Goal: Transaction & Acquisition: Book appointment/travel/reservation

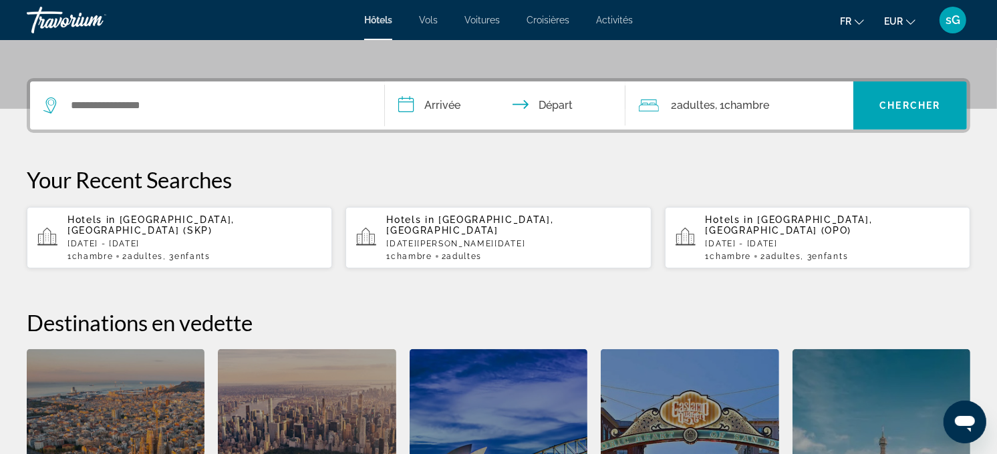
scroll to position [297, 0]
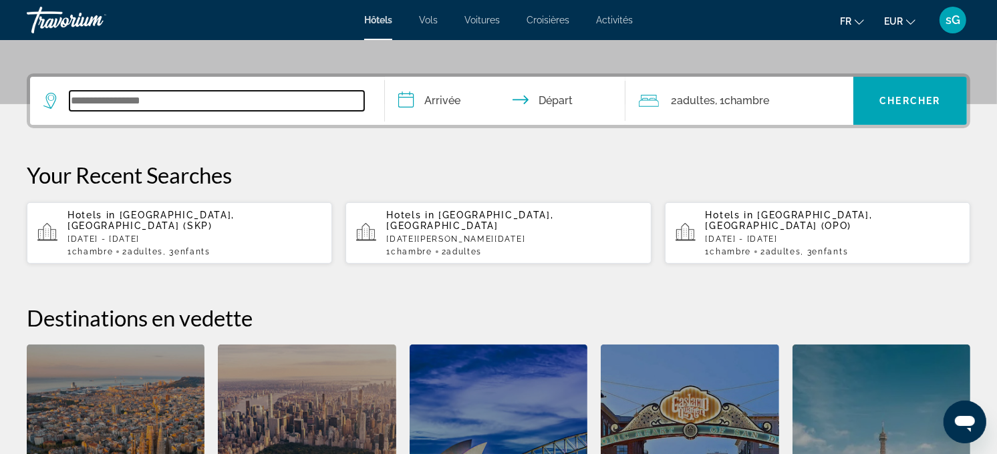
click at [291, 94] on input "Search widget" at bounding box center [216, 101] width 295 height 20
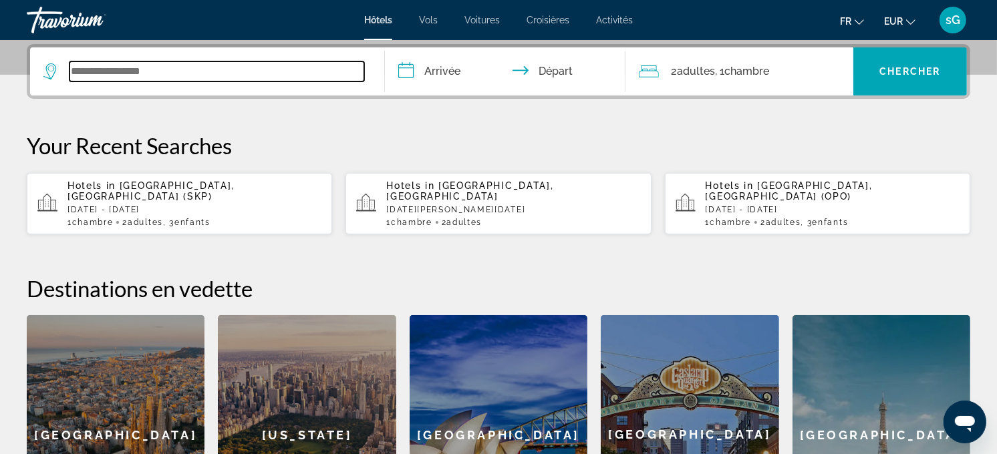
click at [196, 69] on input "Search widget" at bounding box center [216, 71] width 295 height 20
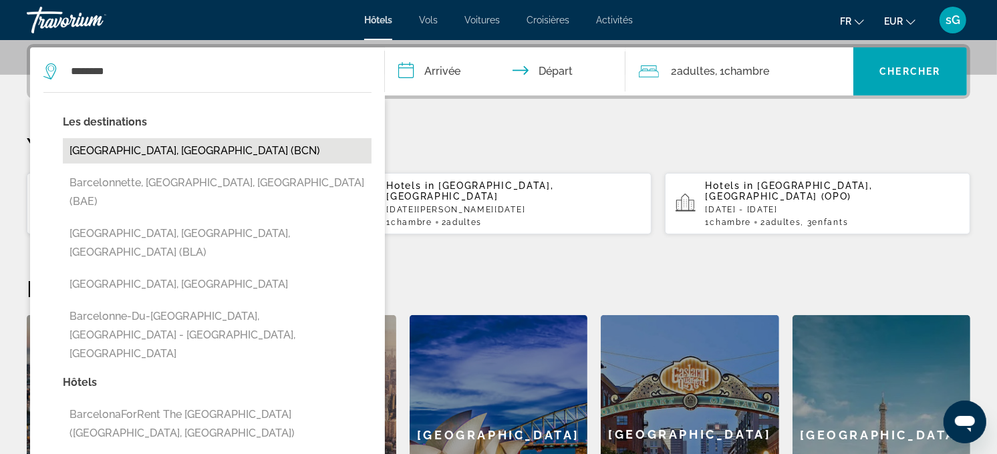
click at [98, 150] on button "Barcelona, Spain (BCN)" at bounding box center [217, 150] width 309 height 25
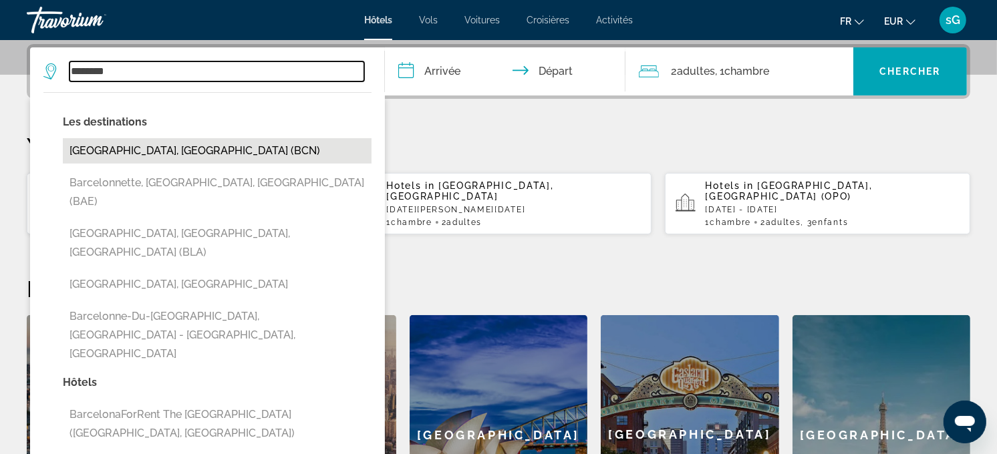
type input "**********"
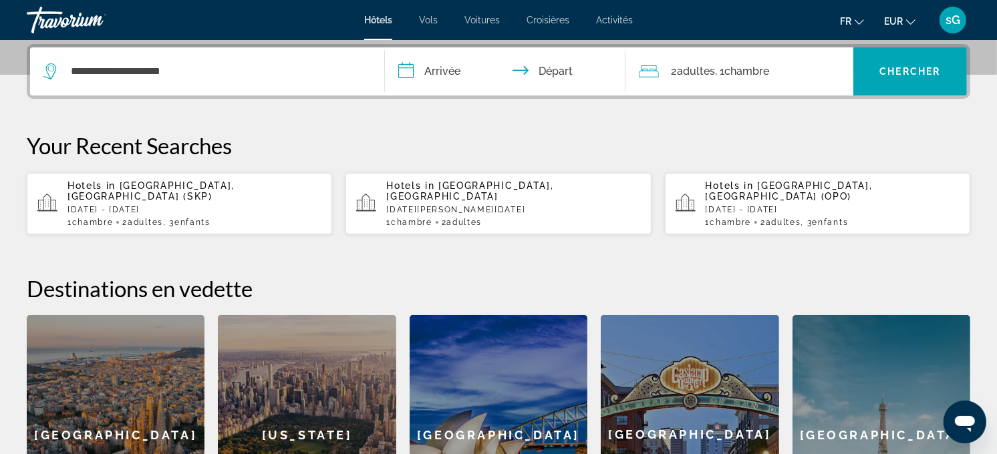
click at [466, 65] on input "**********" at bounding box center [508, 73] width 247 height 52
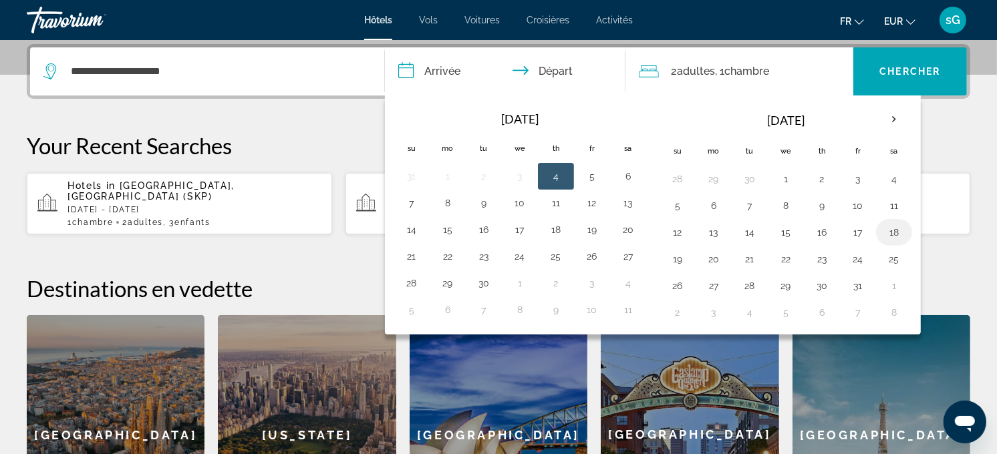
click at [887, 229] on button "18" at bounding box center [893, 232] width 21 height 19
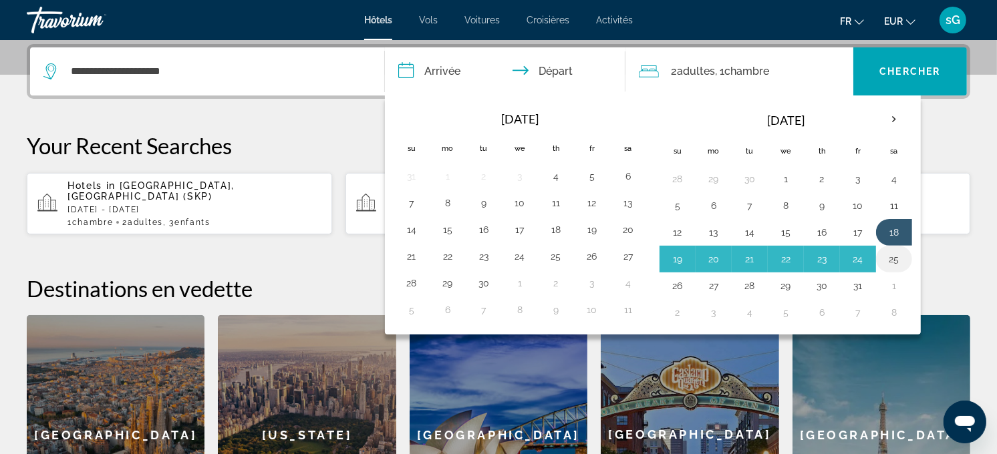
click at [891, 263] on button "25" at bounding box center [893, 259] width 21 height 19
type input "**********"
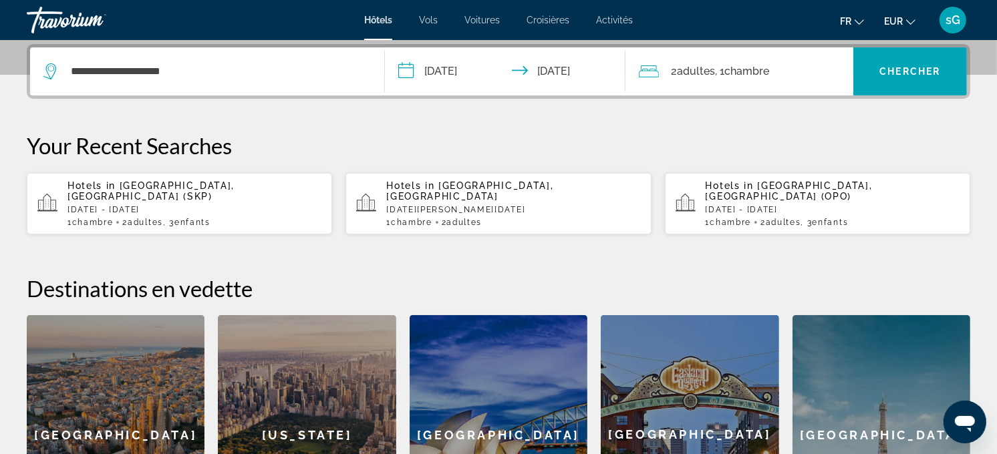
click at [758, 55] on div "2 Adulte Adultes , 1 Chambre pièces" at bounding box center [746, 71] width 214 height 48
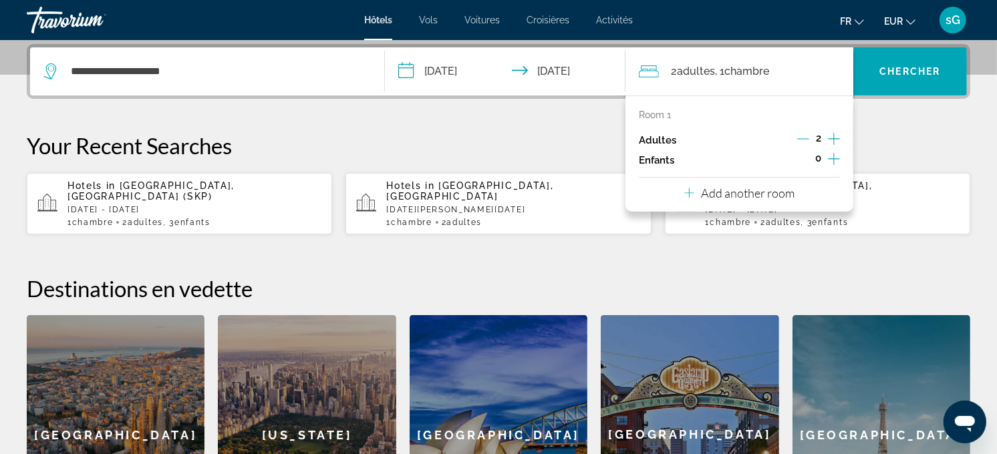
click at [838, 154] on icon "Increment children" at bounding box center [834, 159] width 12 height 16
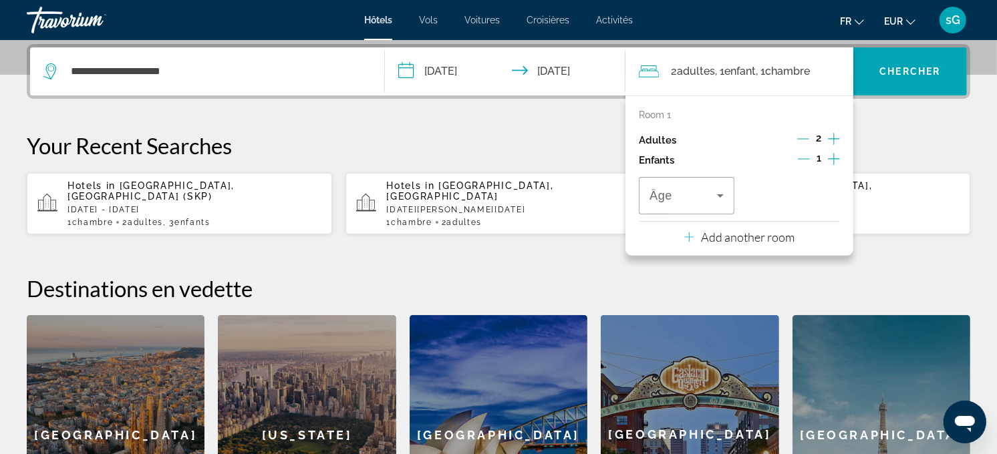
click at [838, 154] on icon "Increment children" at bounding box center [834, 159] width 12 height 16
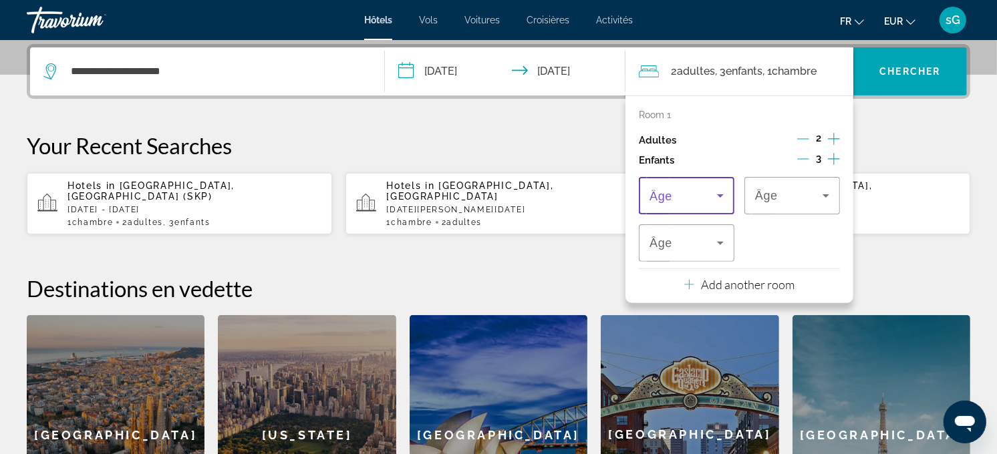
click at [695, 199] on span "Travelers: 2 adults, 3 children" at bounding box center [682, 196] width 67 height 16
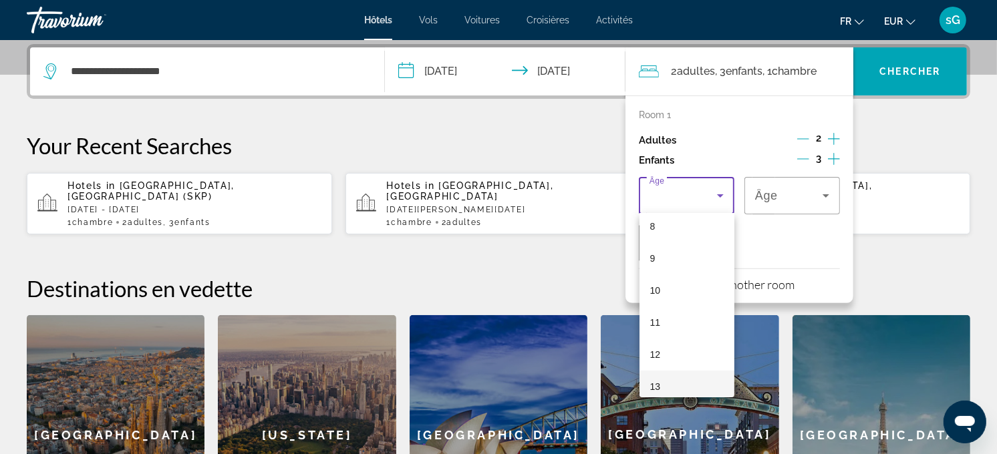
scroll to position [297, 0]
click at [671, 325] on mat-option "12" at bounding box center [687, 323] width 96 height 32
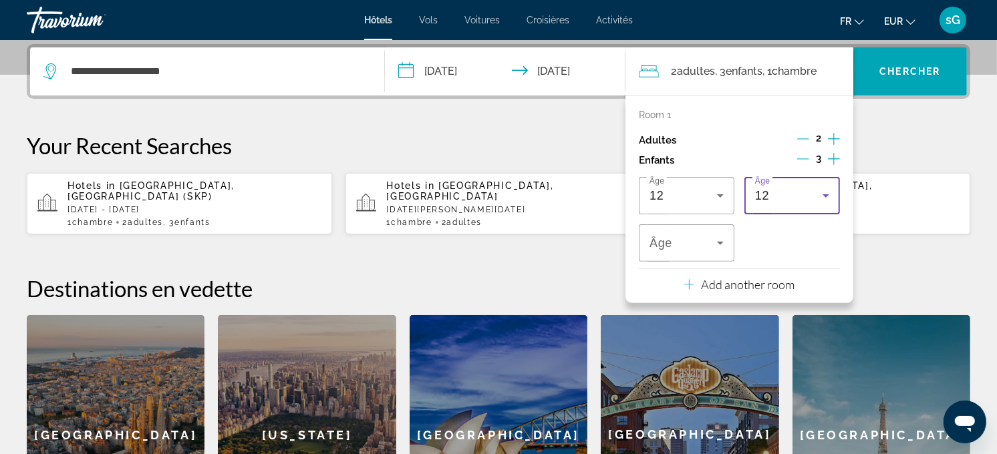
click at [777, 194] on div "12" at bounding box center [788, 196] width 67 height 16
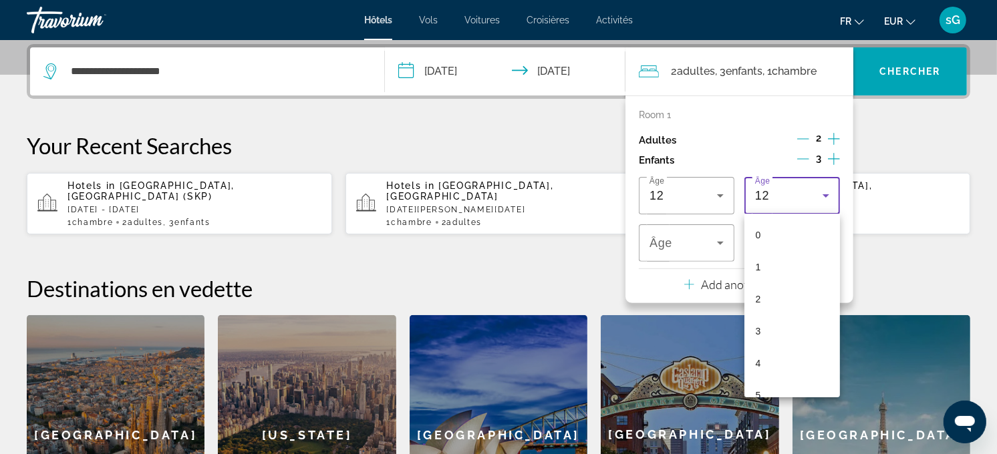
scroll to position [238, 0]
click at [772, 322] on mat-option "10" at bounding box center [792, 318] width 96 height 32
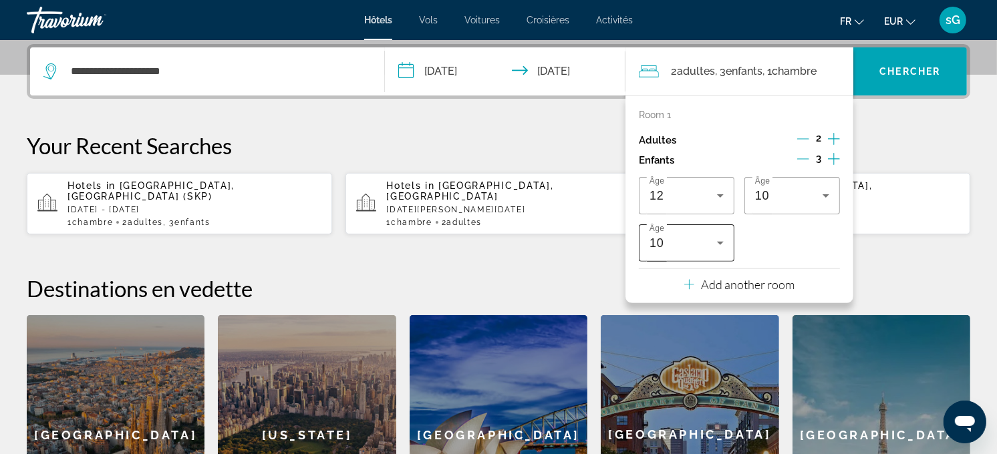
click at [711, 252] on div "10" at bounding box center [686, 242] width 74 height 37
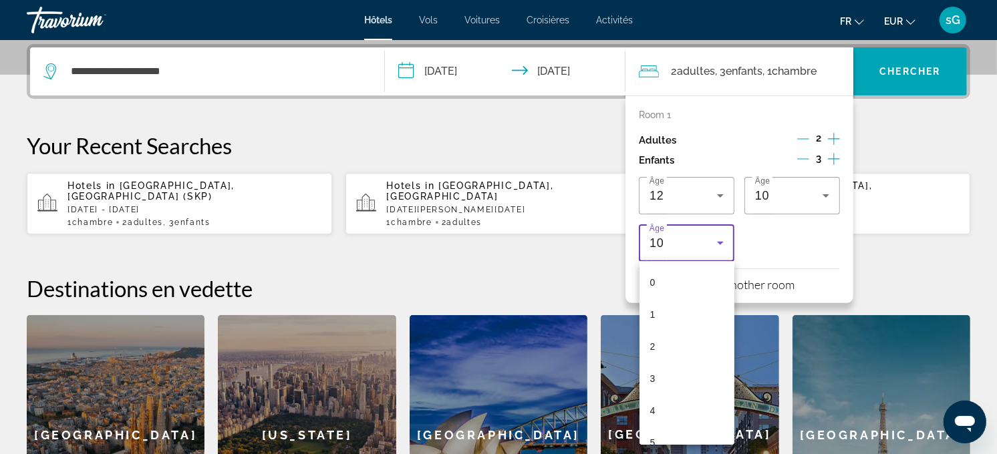
scroll to position [174, 0]
click at [695, 359] on mat-option "8" at bounding box center [687, 365] width 96 height 32
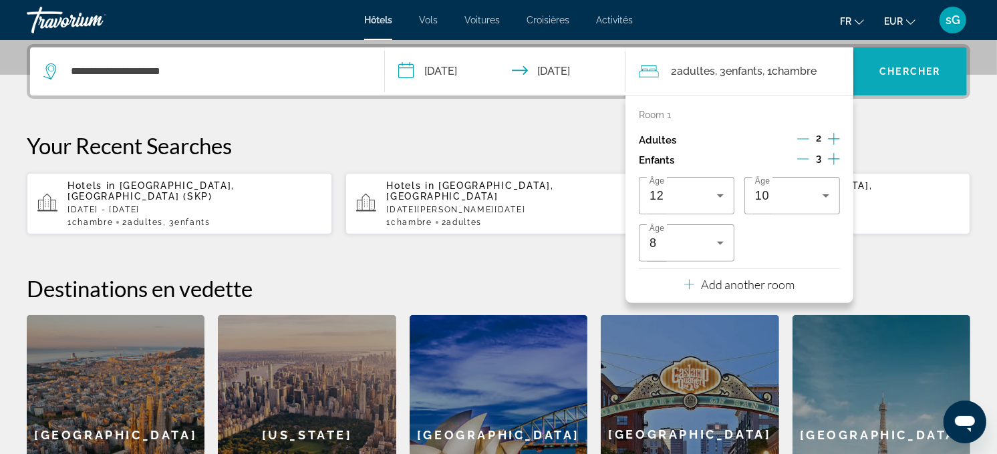
click at [887, 77] on span "Search widget" at bounding box center [910, 71] width 114 height 32
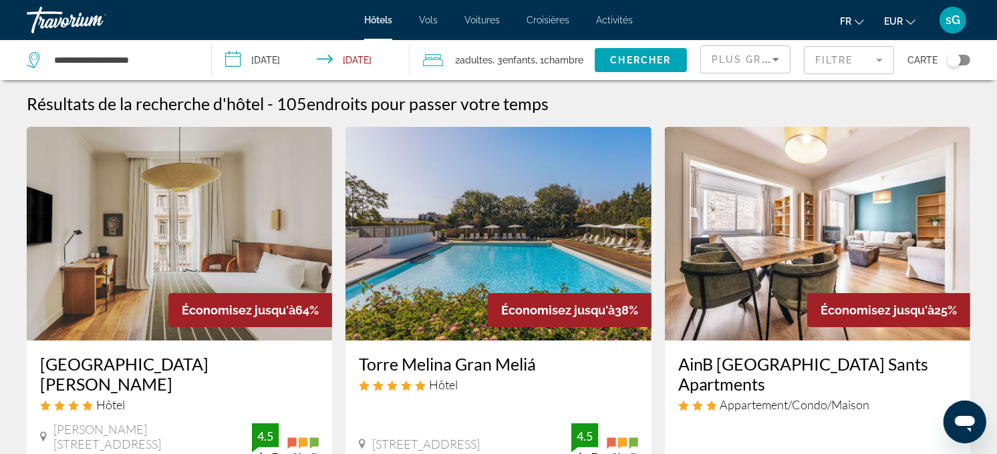
click at [755, 70] on div "Plus grandes économies" at bounding box center [745, 64] width 67 height 37
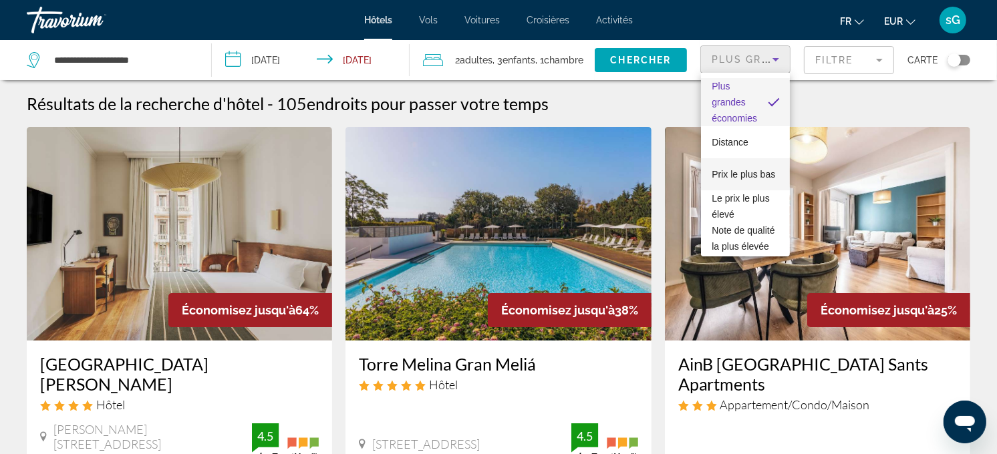
click at [732, 169] on span "Prix le plus bas" at bounding box center [743, 174] width 63 height 11
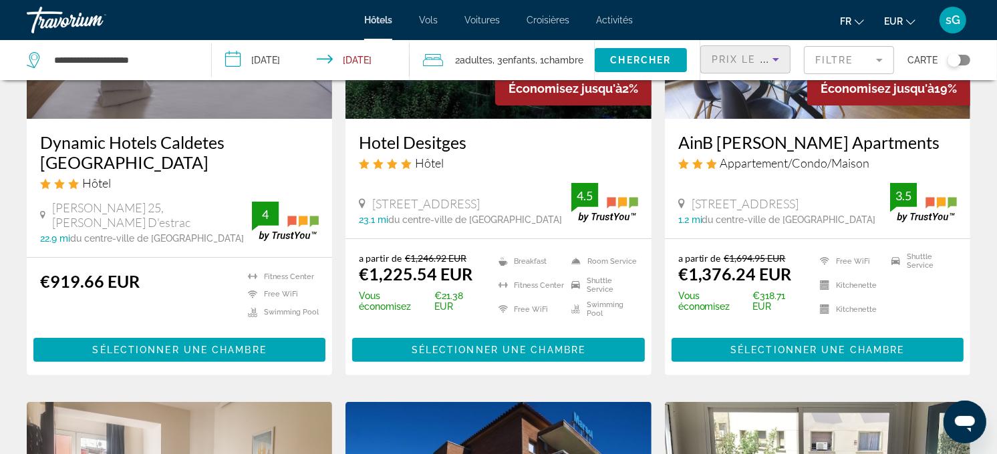
scroll to position [222, 0]
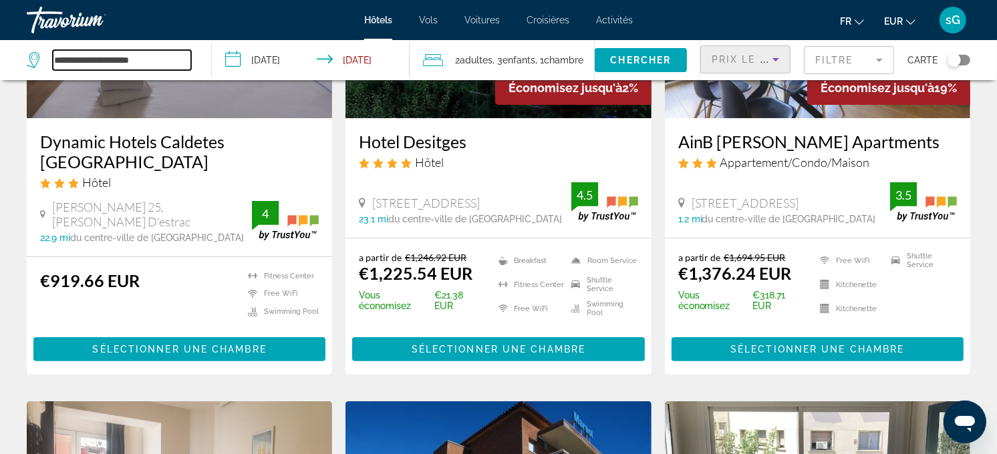
click at [148, 55] on input "**********" at bounding box center [122, 60] width 138 height 20
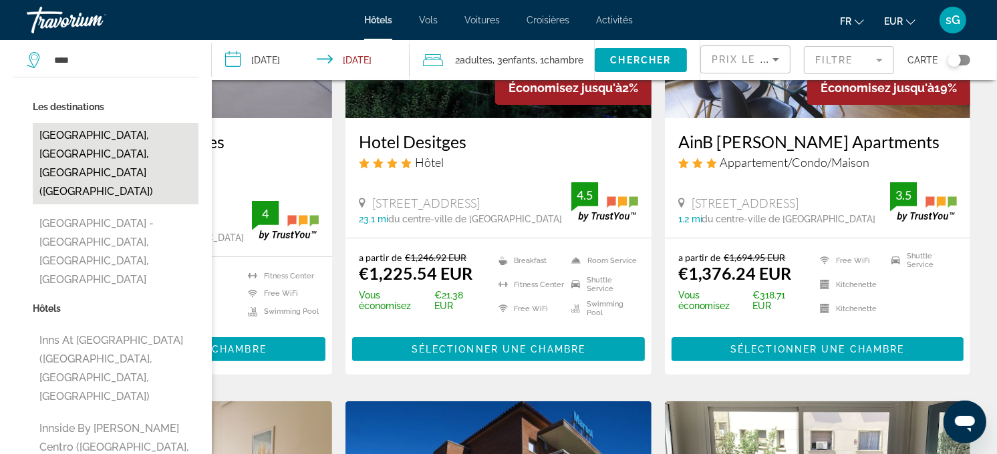
click at [104, 150] on button "Innsbruck, Innsbruck - Central Tirol, Austria (INN)" at bounding box center [116, 164] width 166 height 82
type input "**********"
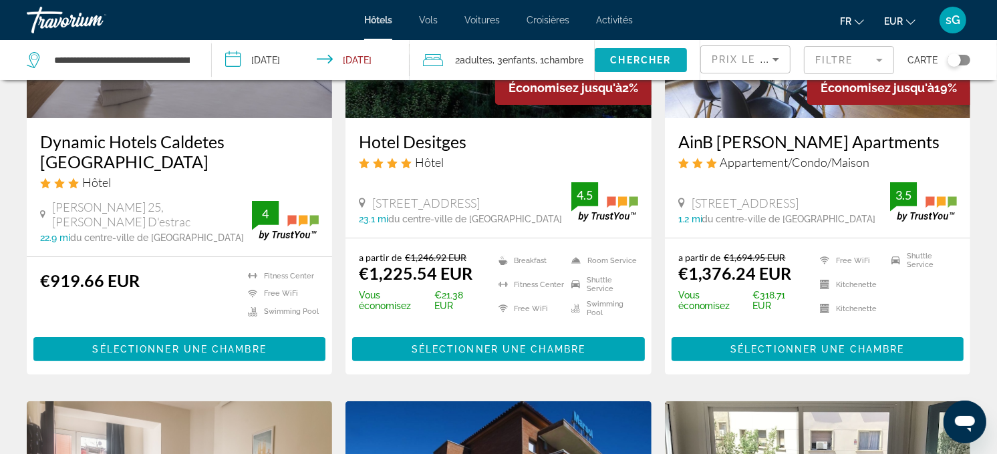
click at [633, 56] on span "Chercher" at bounding box center [640, 60] width 61 height 11
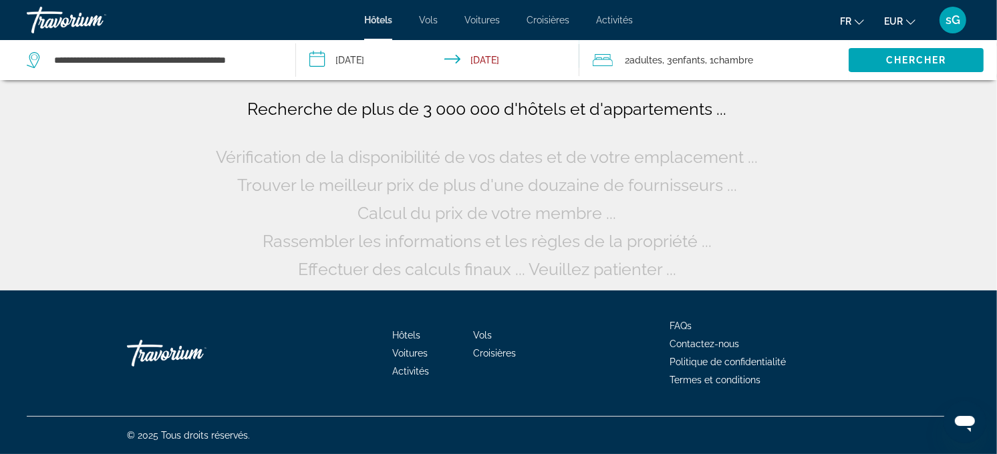
scroll to position [0, 0]
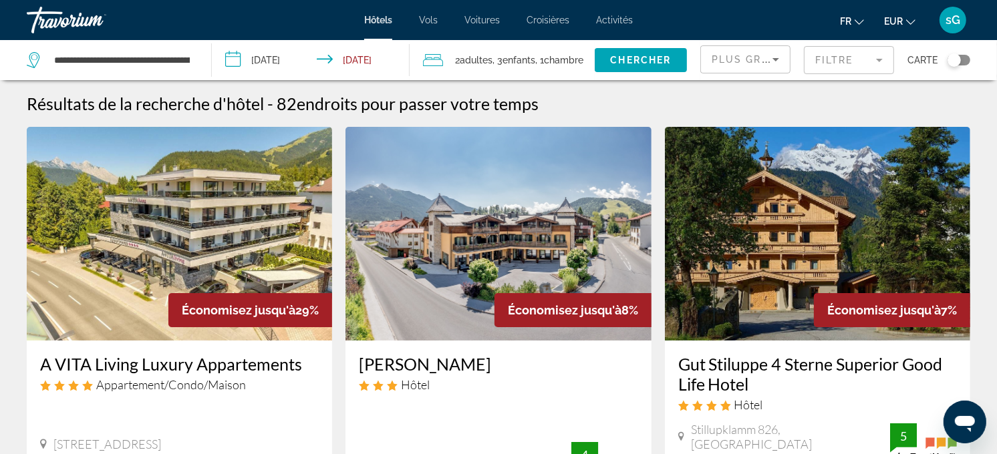
click at [729, 58] on span "Plus grandes économies" at bounding box center [792, 59] width 160 height 11
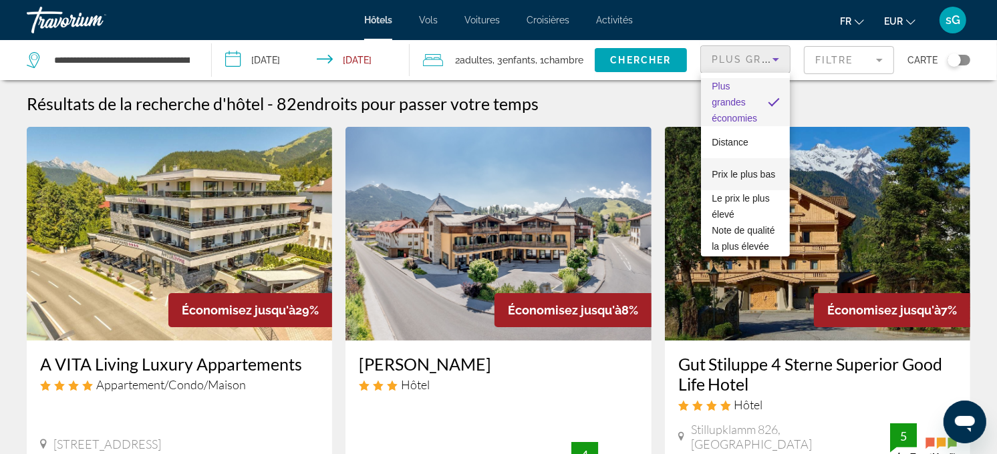
click at [719, 169] on span "Prix le plus bas" at bounding box center [743, 174] width 63 height 11
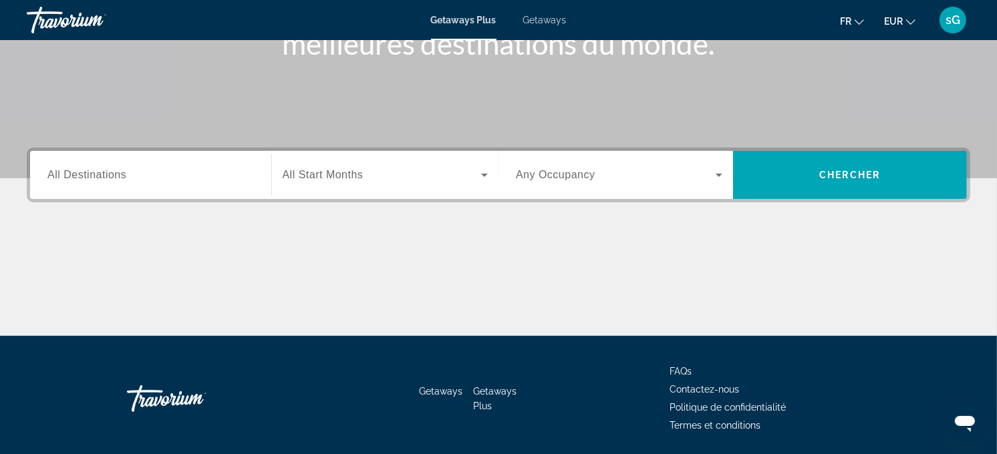
click at [158, 163] on div "Search widget" at bounding box center [150, 175] width 206 height 38
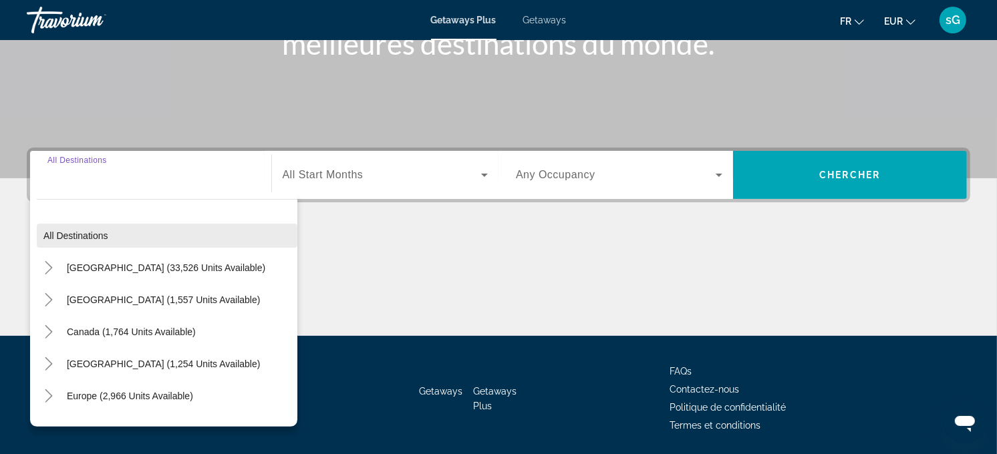
scroll to position [267, 0]
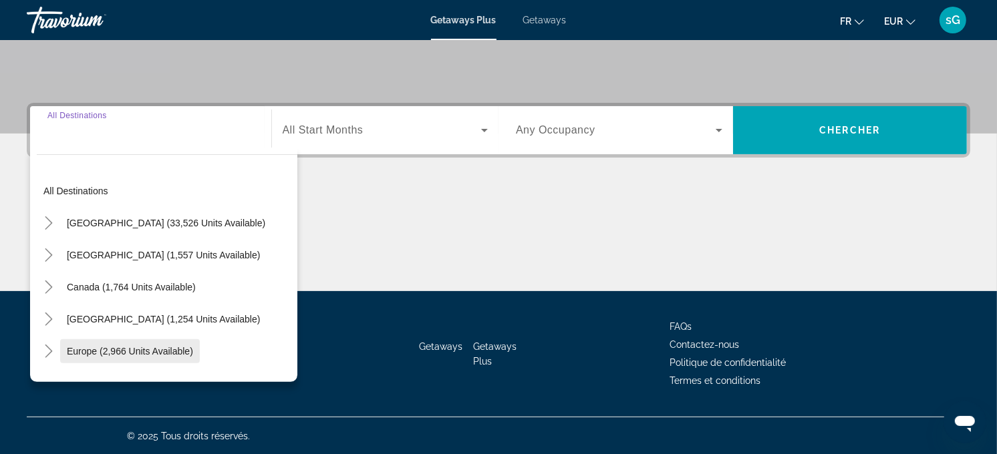
click at [139, 346] on span "Europe (2,966 units available)" at bounding box center [130, 351] width 126 height 11
type input "**********"
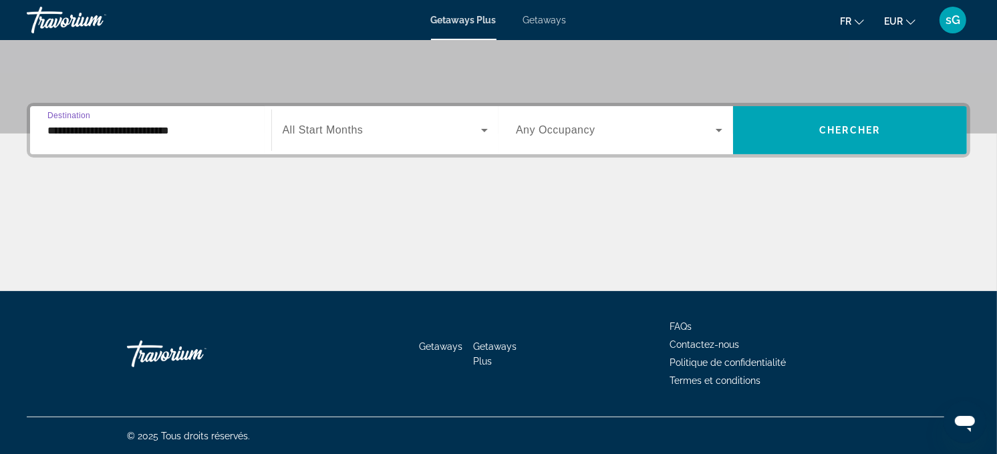
click at [358, 131] on span "All Start Months" at bounding box center [323, 129] width 81 height 11
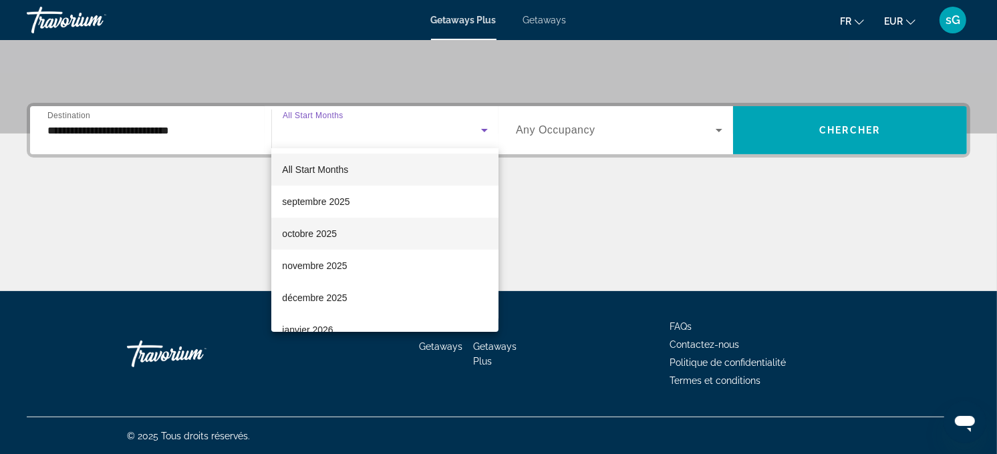
click at [316, 226] on span "octobre 2025" at bounding box center [309, 234] width 55 height 16
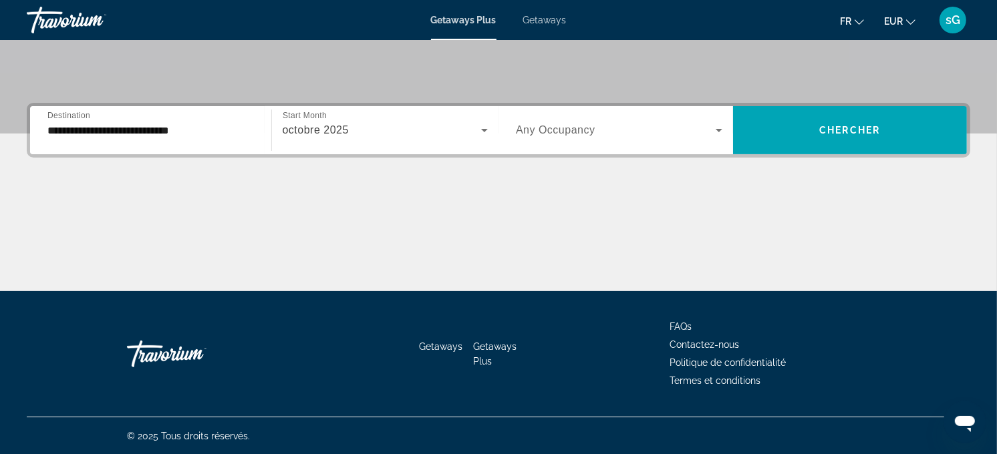
click at [591, 126] on span "Any Occupancy" at bounding box center [556, 129] width 80 height 11
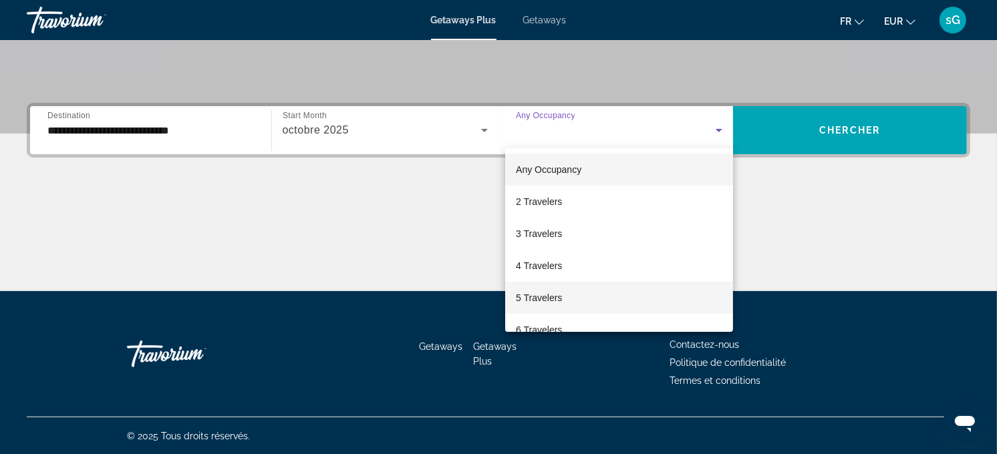
click at [573, 299] on mat-option "5 Travelers" at bounding box center [619, 298] width 228 height 32
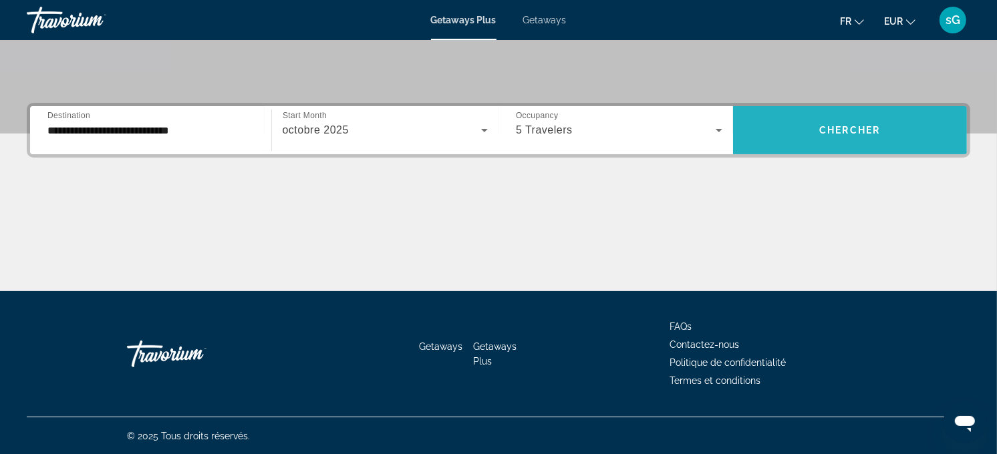
click at [818, 144] on span "Search widget" at bounding box center [850, 130] width 234 height 32
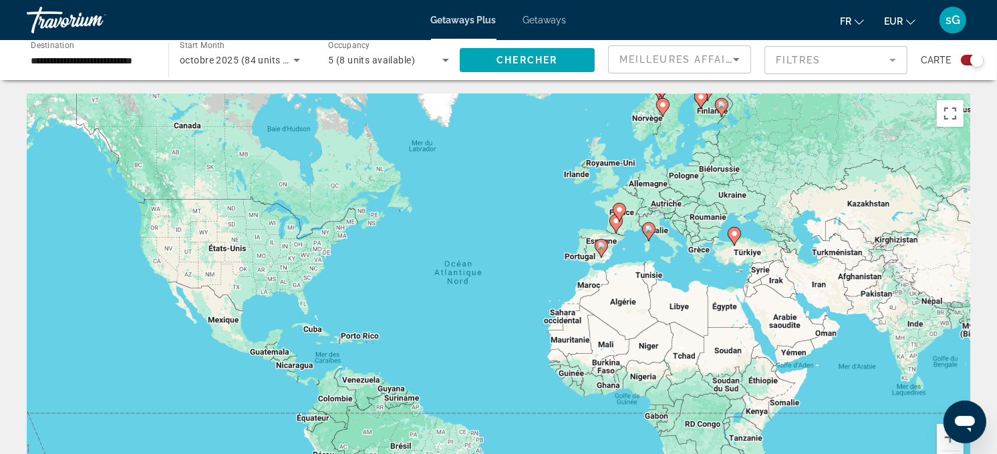
click at [546, 17] on span "Getaways" at bounding box center [544, 20] width 43 height 11
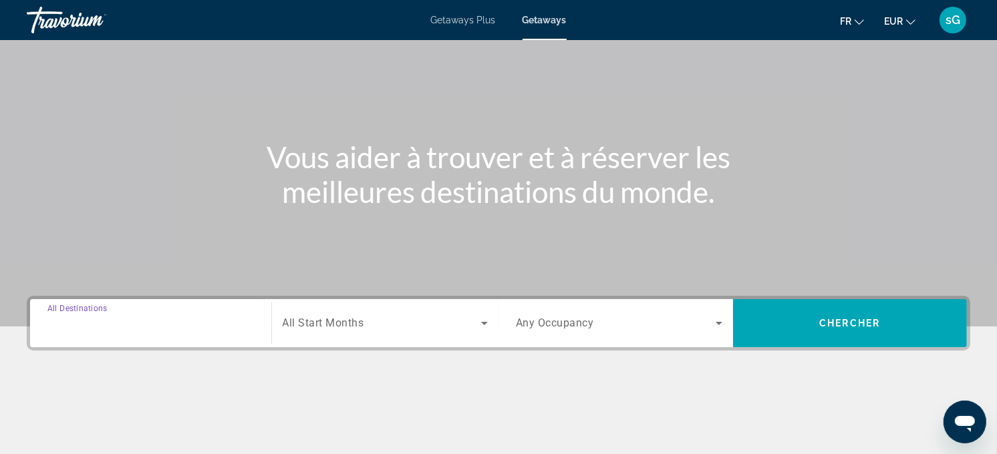
click at [161, 330] on input "Destination All Destinations" at bounding box center [150, 324] width 206 height 16
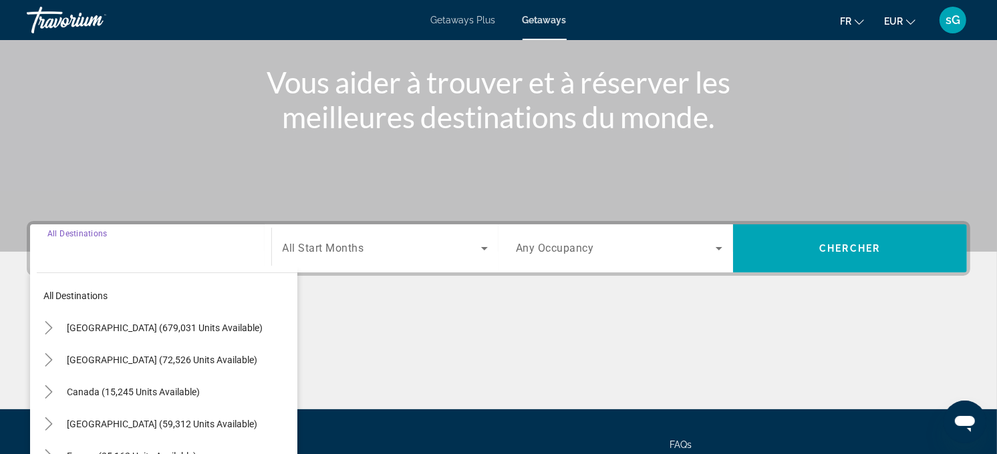
scroll to position [267, 0]
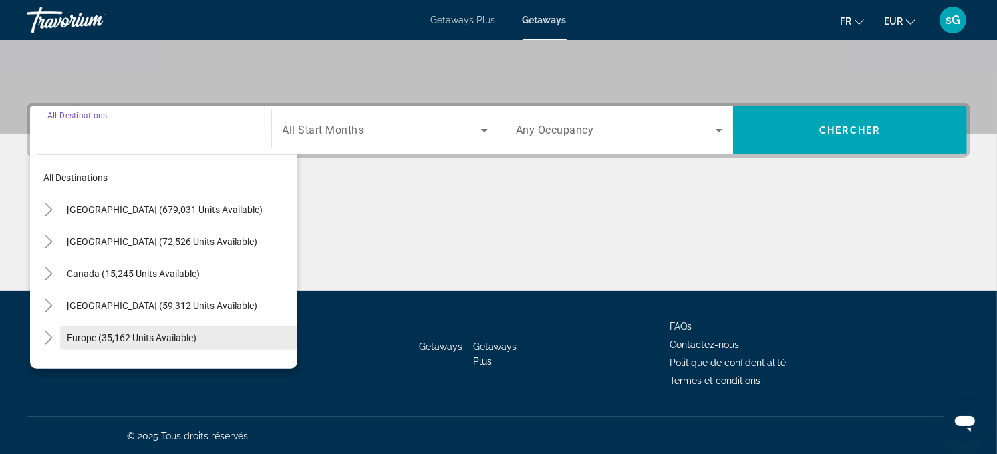
click at [163, 337] on span "Europe (35,162 units available)" at bounding box center [132, 338] width 130 height 11
type input "**********"
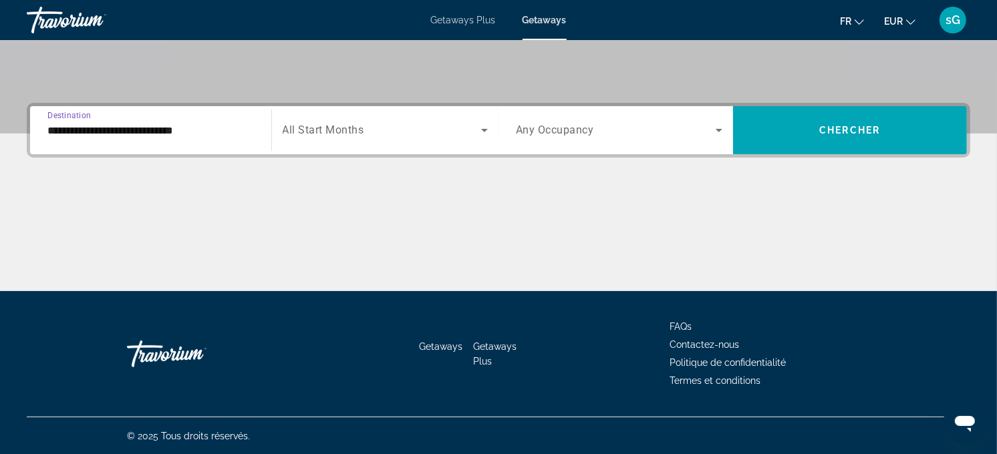
click at [369, 130] on span "Search widget" at bounding box center [382, 130] width 199 height 16
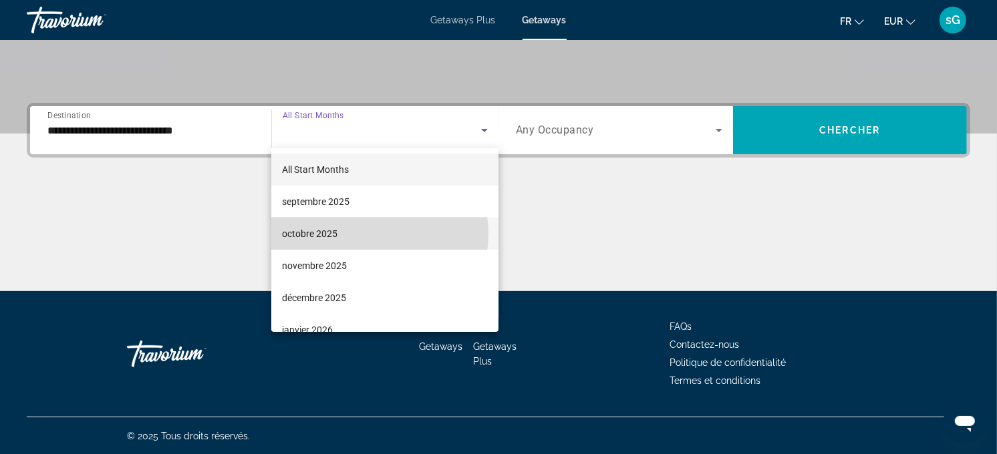
click at [365, 234] on mat-option "octobre 2025" at bounding box center [384, 234] width 227 height 32
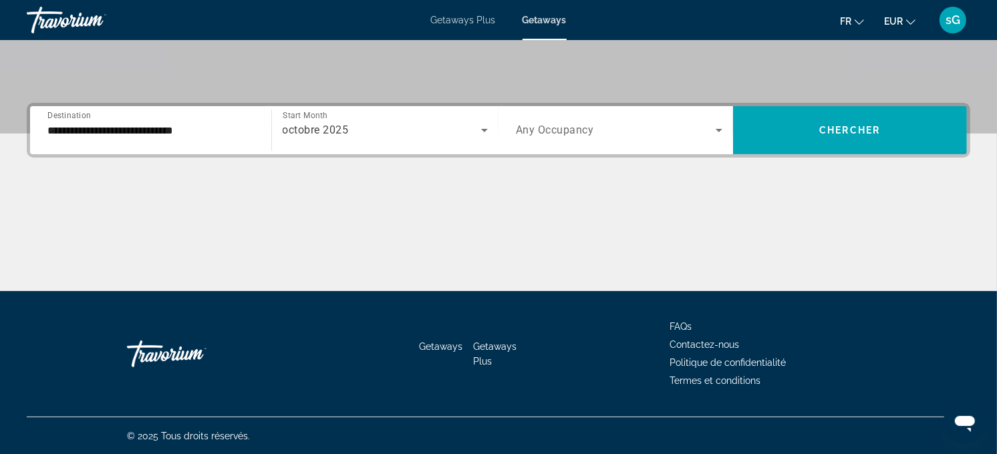
click at [609, 118] on div "Search widget" at bounding box center [619, 130] width 206 height 37
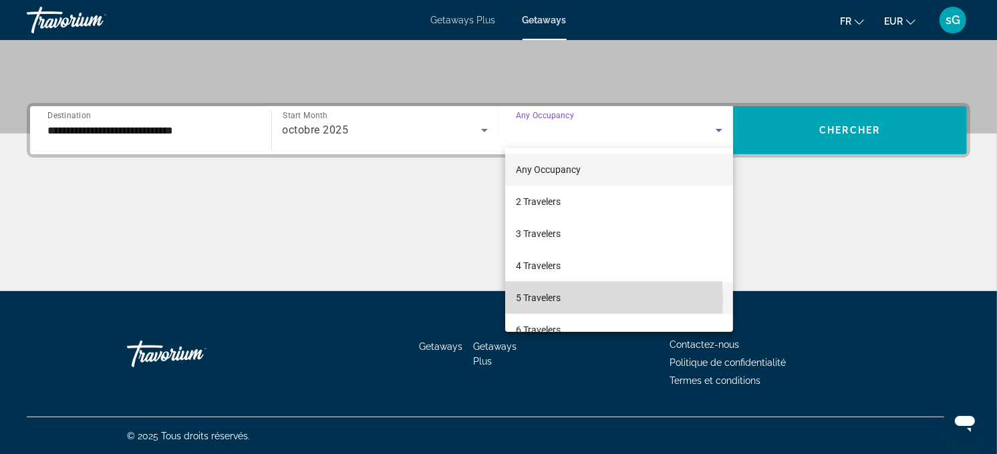
click at [553, 299] on span "5 Travelers" at bounding box center [538, 298] width 45 height 16
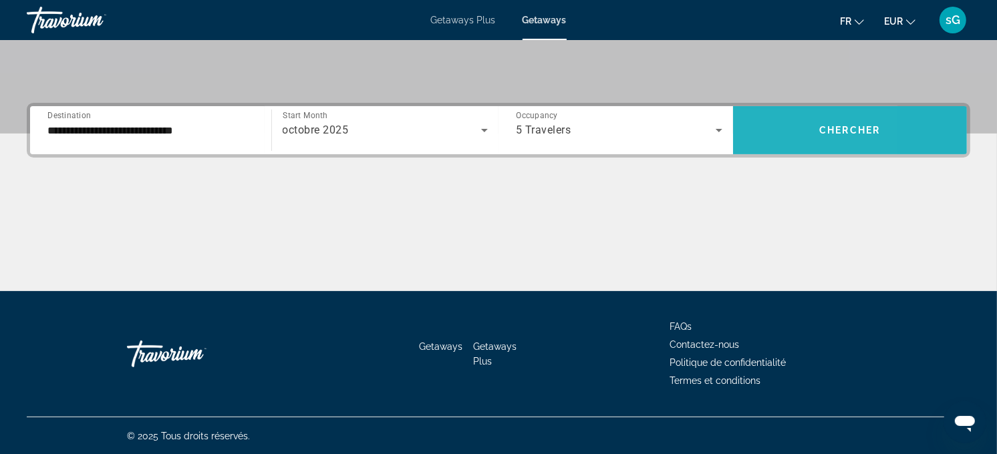
click at [764, 145] on span "Search widget" at bounding box center [850, 130] width 234 height 32
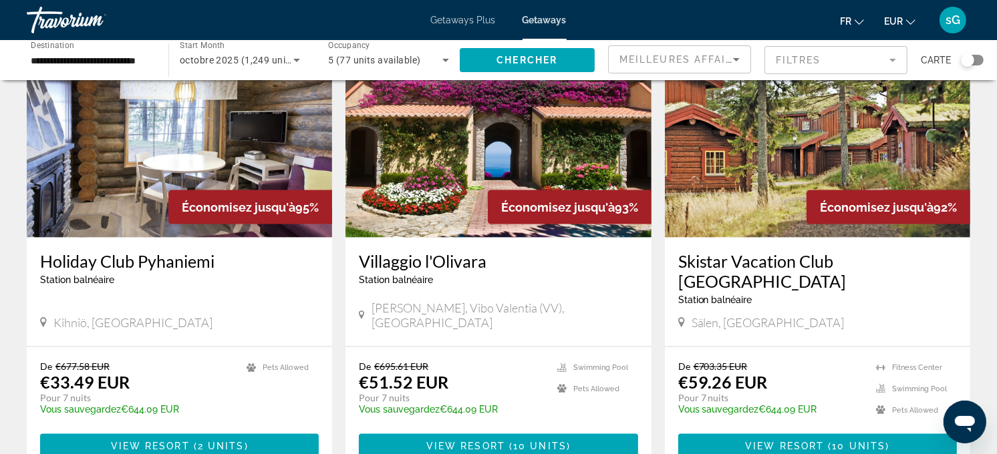
scroll to position [1559, 0]
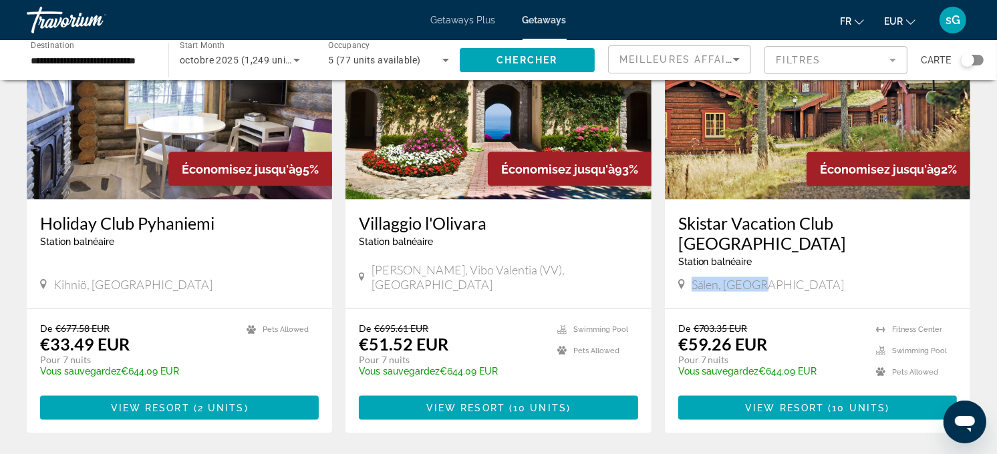
drag, startPoint x: 693, startPoint y: 228, endPoint x: 784, endPoint y: 232, distance: 91.6
click at [784, 277] on div "Sälen, [GEOGRAPHIC_DATA]" at bounding box center [817, 284] width 279 height 15
drag, startPoint x: 784, startPoint y: 232, endPoint x: 725, endPoint y: 232, distance: 59.5
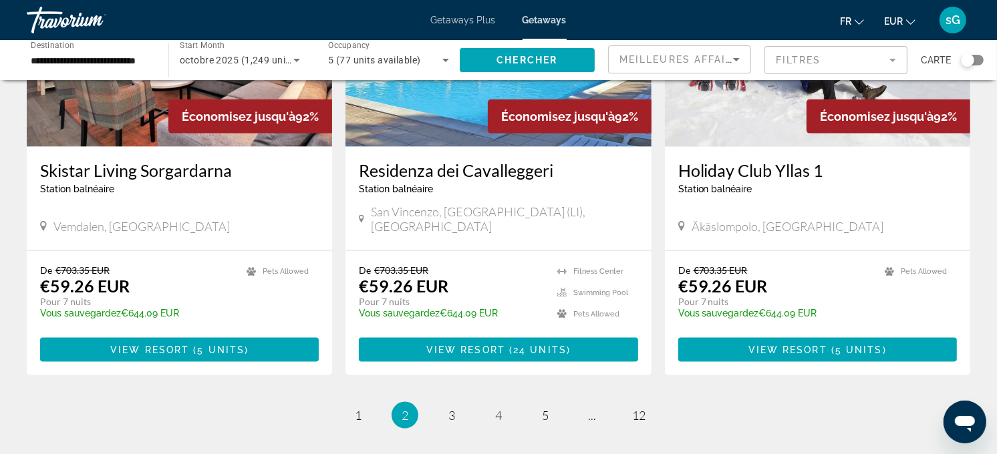
scroll to position [1707, 0]
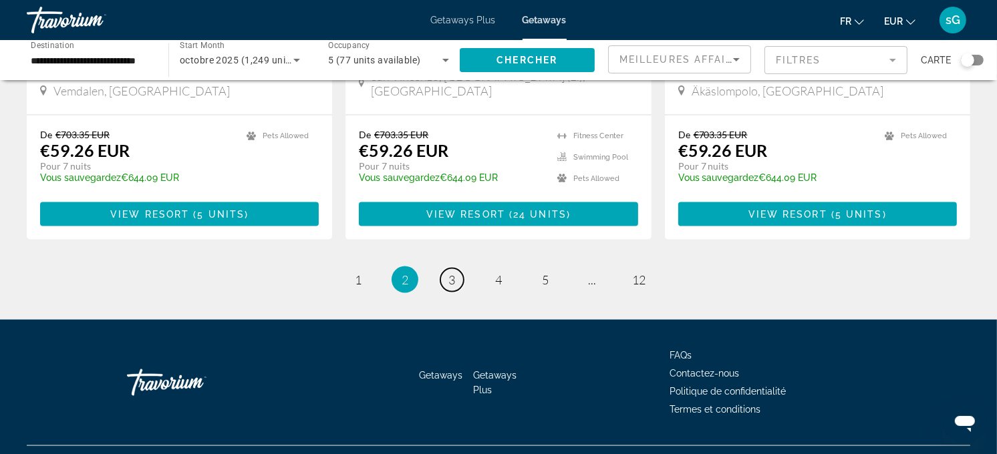
drag, startPoint x: 457, startPoint y: 251, endPoint x: 451, endPoint y: 246, distance: 7.6
click at [457, 269] on link "page 3" at bounding box center [451, 280] width 23 height 23
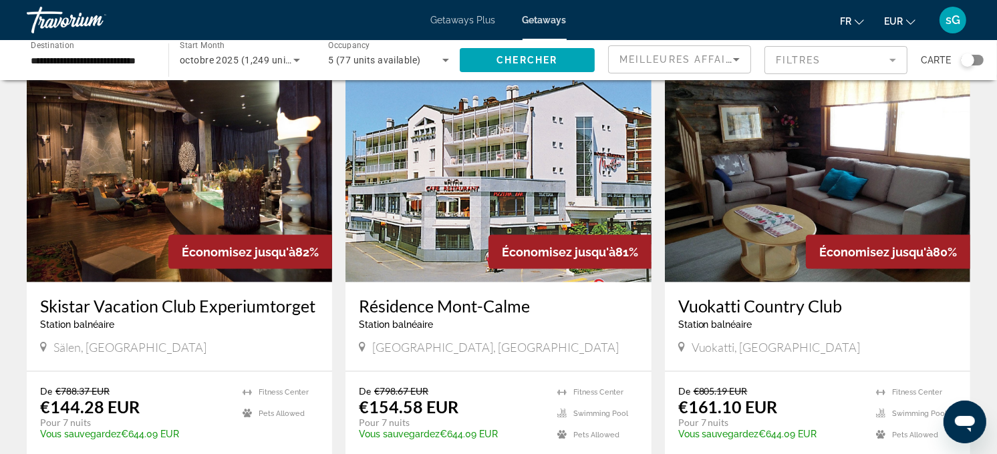
scroll to position [1484, 0]
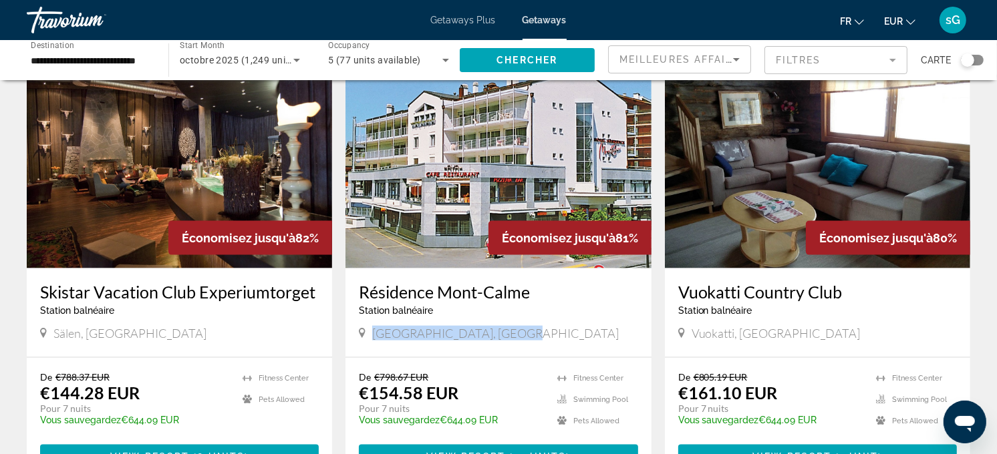
drag, startPoint x: 372, startPoint y: 305, endPoint x: 532, endPoint y: 305, distance: 160.3
click at [532, 326] on div "[GEOGRAPHIC_DATA], [GEOGRAPHIC_DATA]" at bounding box center [498, 333] width 279 height 15
drag, startPoint x: 532, startPoint y: 305, endPoint x: 508, endPoint y: 301, distance: 24.4
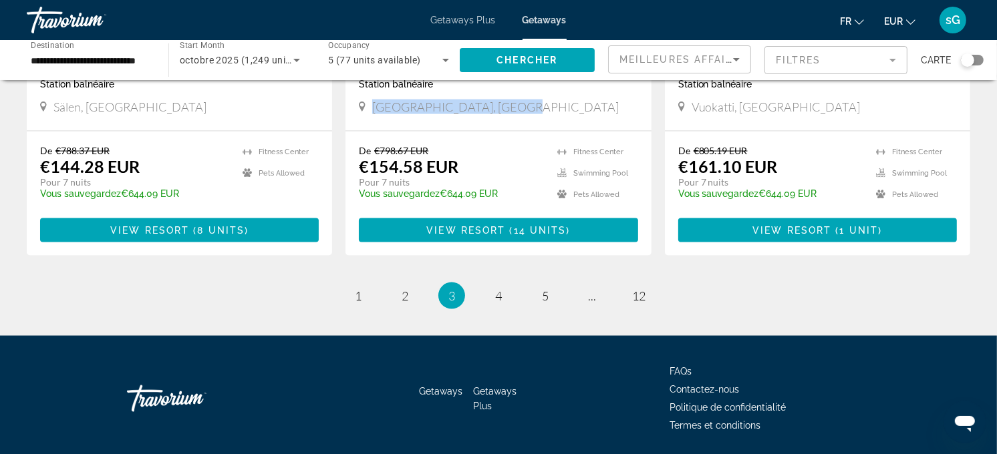
scroll to position [1727, 0]
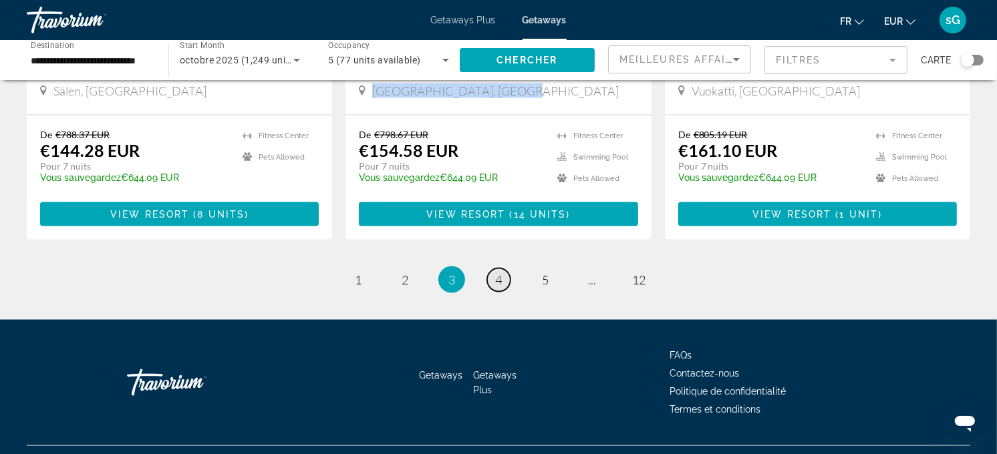
click at [498, 273] on span "4" at bounding box center [498, 280] width 7 height 15
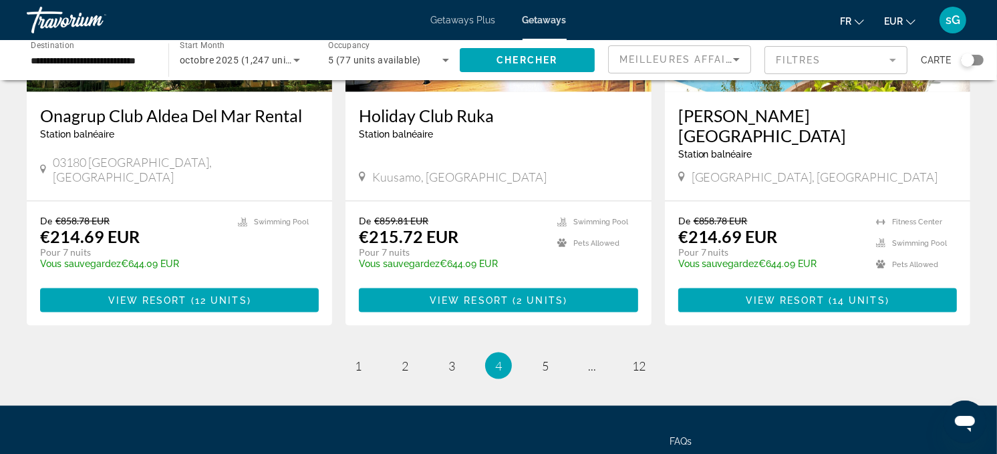
scroll to position [1767, 0]
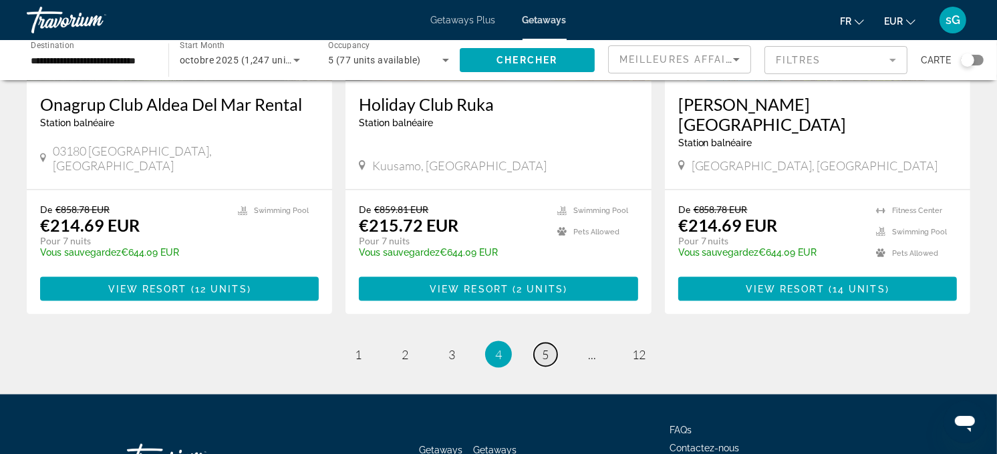
click at [548, 347] on span "5" at bounding box center [545, 354] width 7 height 15
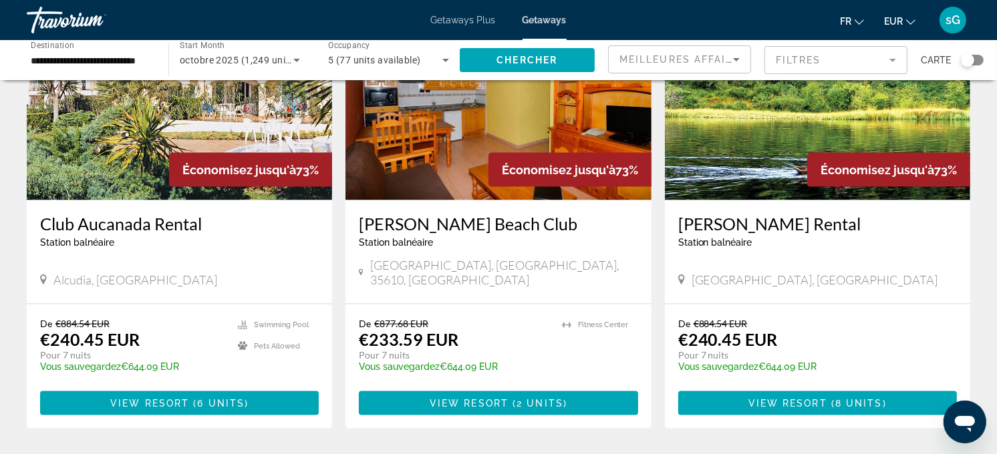
scroll to position [1559, 0]
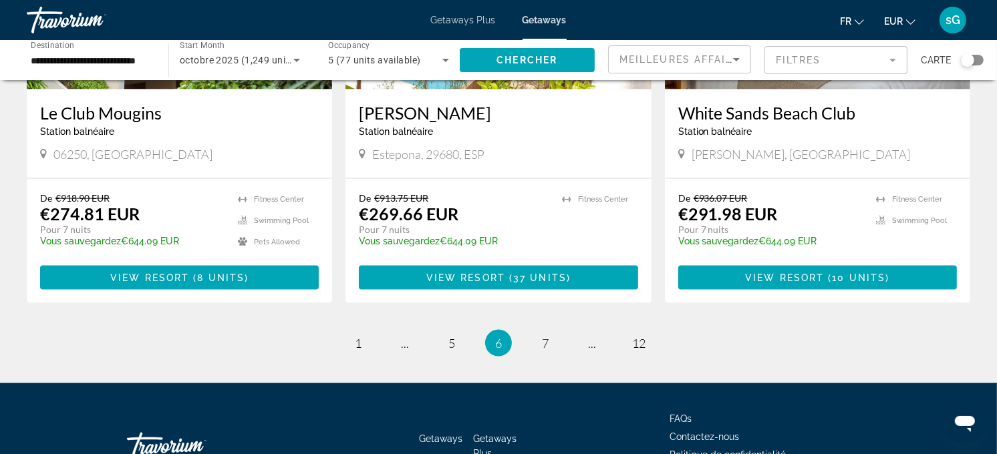
scroll to position [1707, 0]
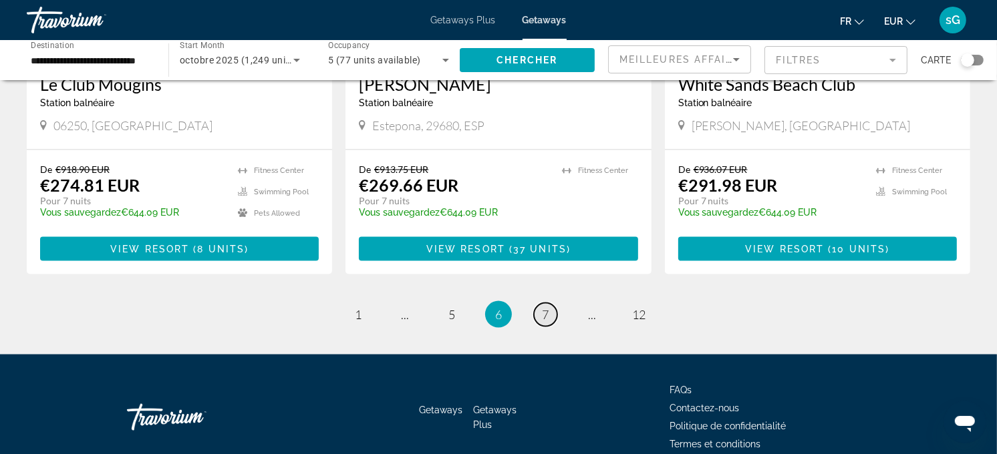
click at [537, 303] on link "page 7" at bounding box center [545, 314] width 23 height 23
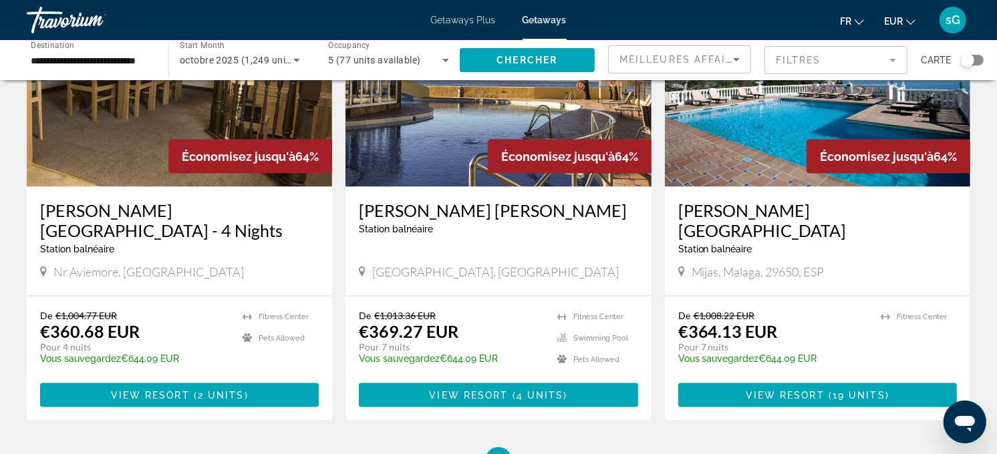
scroll to position [1633, 0]
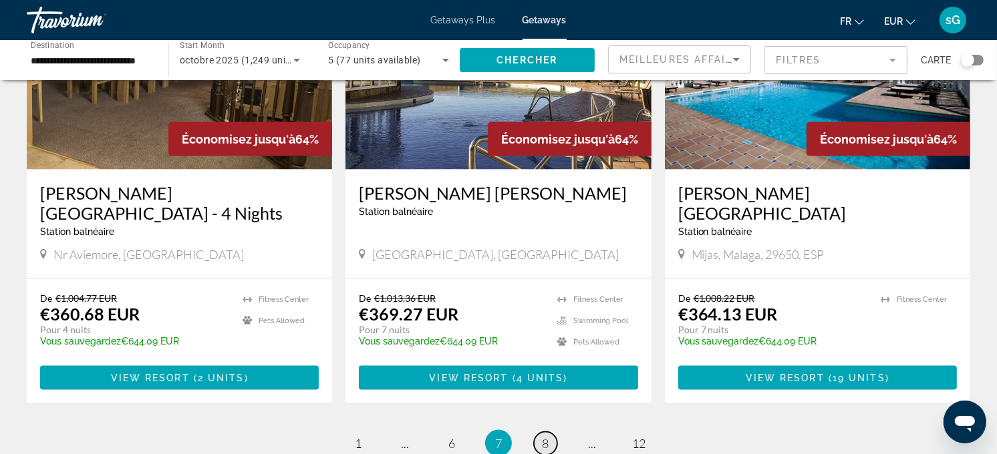
click at [539, 408] on link "page 8" at bounding box center [545, 443] width 23 height 23
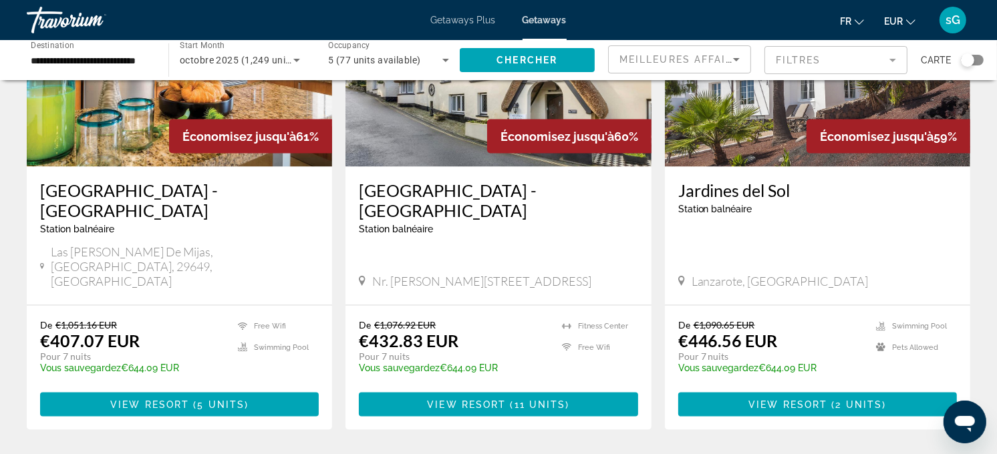
scroll to position [1807, 0]
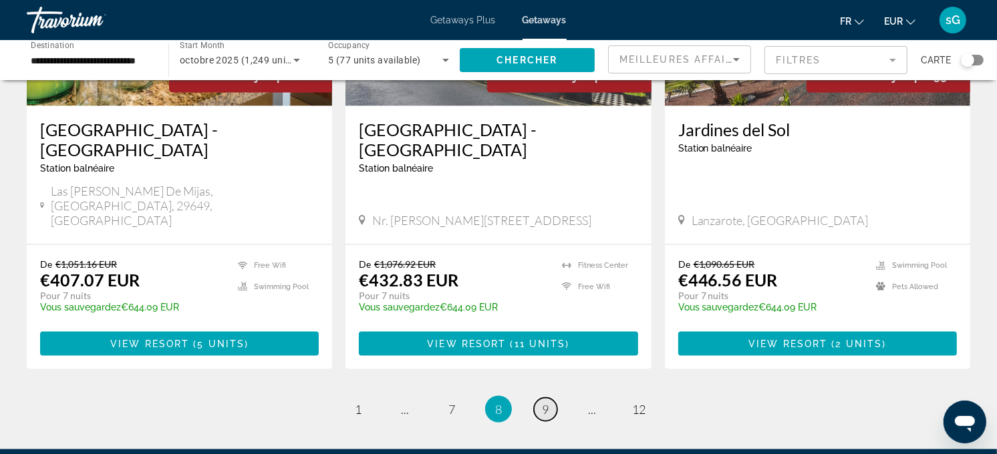
click at [538, 398] on link "page 9" at bounding box center [545, 409] width 23 height 23
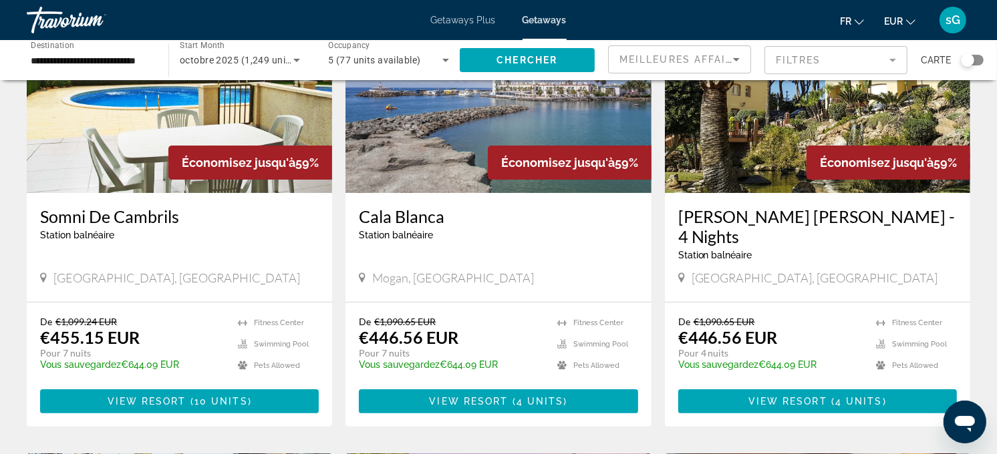
scroll to position [148, 0]
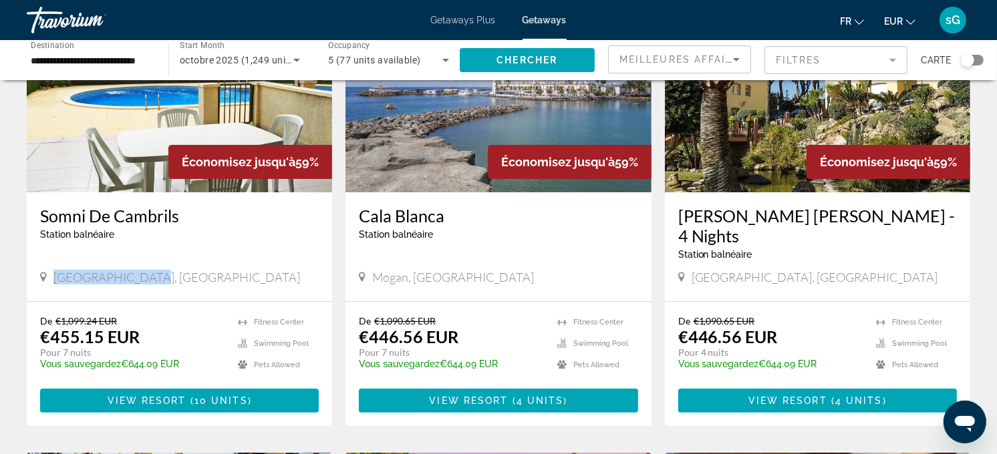
drag, startPoint x: 52, startPoint y: 254, endPoint x: 170, endPoint y: 258, distance: 118.3
click at [172, 270] on div "[GEOGRAPHIC_DATA], [GEOGRAPHIC_DATA]" at bounding box center [179, 277] width 279 height 15
drag, startPoint x: 170, startPoint y: 258, endPoint x: 150, endPoint y: 266, distance: 21.6
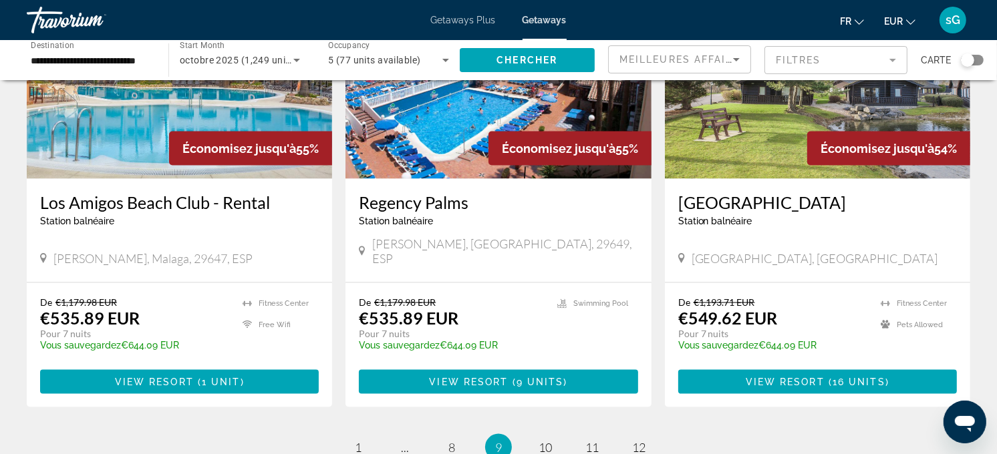
scroll to position [1707, 0]
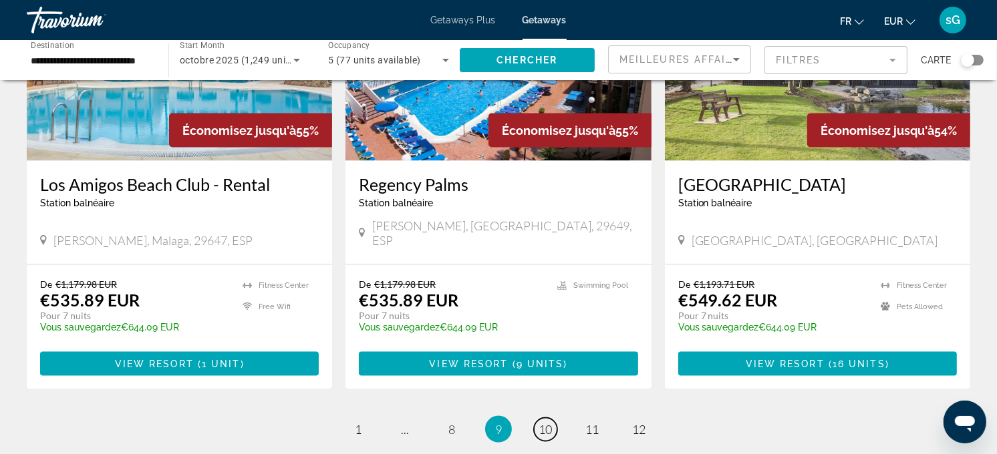
click at [553, 408] on li "page 10" at bounding box center [545, 429] width 27 height 27
click at [542, 408] on span "10" at bounding box center [544, 429] width 13 height 15
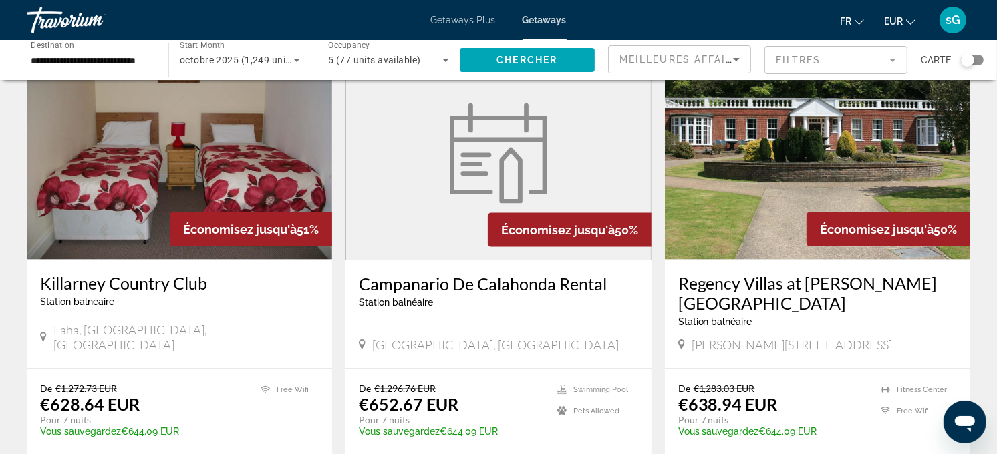
scroll to position [1559, 0]
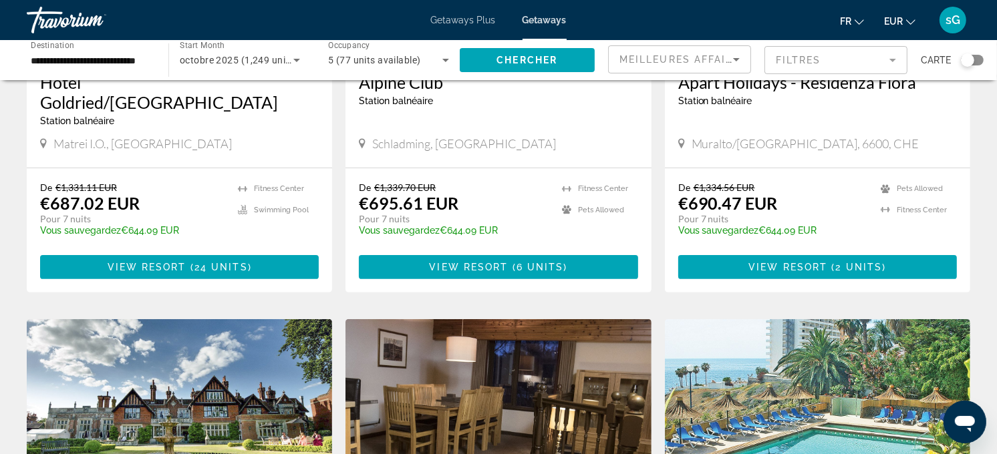
scroll to position [148, 0]
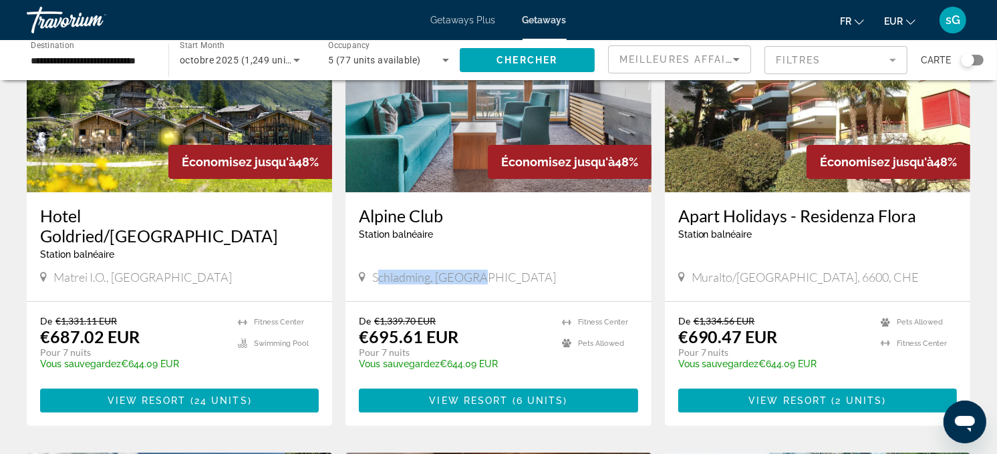
drag, startPoint x: 376, startPoint y: 261, endPoint x: 477, endPoint y: 256, distance: 101.0
click at [477, 270] on div "Schladming, [GEOGRAPHIC_DATA]" at bounding box center [498, 277] width 279 height 15
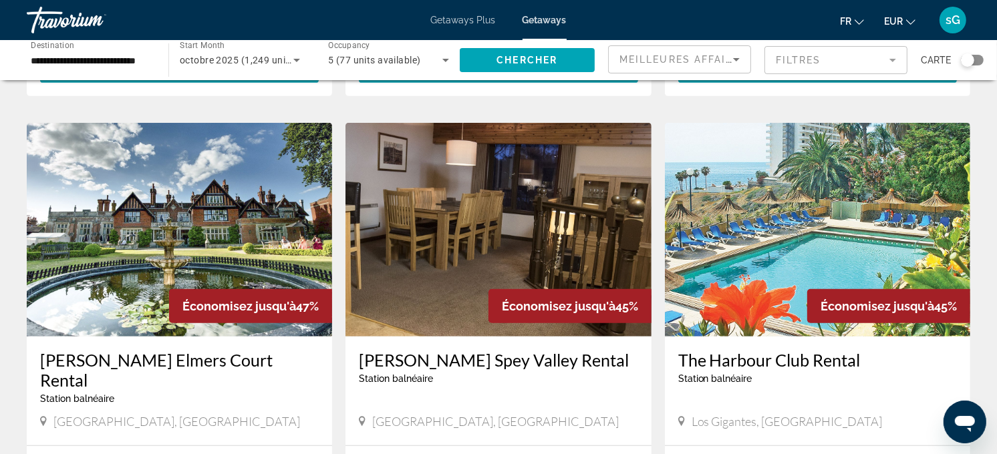
scroll to position [593, 0]
